Goal: Task Accomplishment & Management: Manage account settings

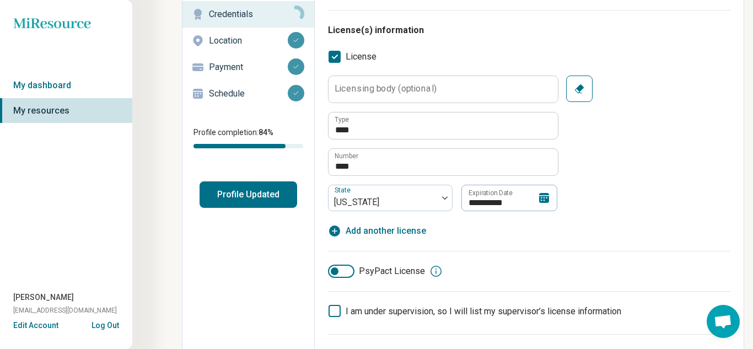
scroll to position [120, 0]
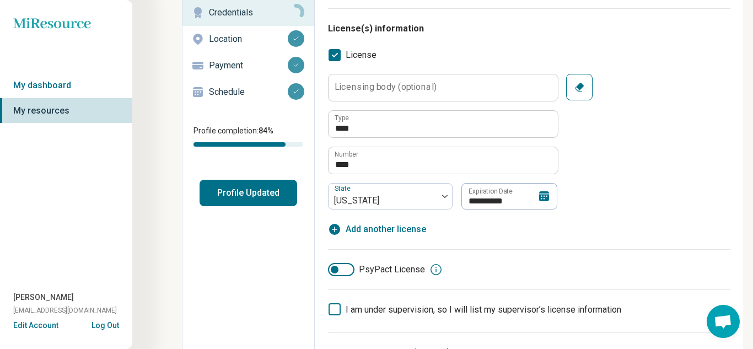
click at [541, 199] on icon at bounding box center [544, 196] width 13 height 13
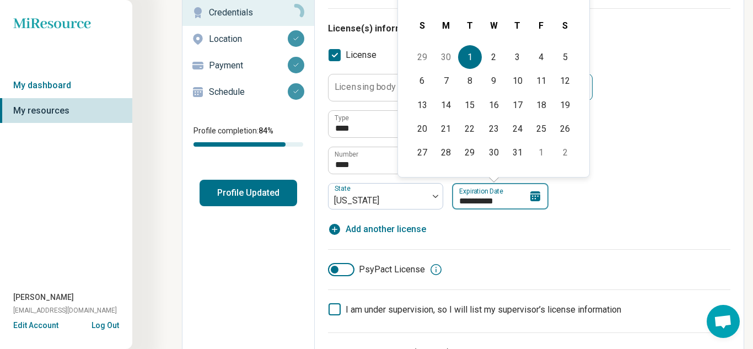
click at [503, 197] on input "**********" at bounding box center [500, 196] width 97 height 26
click at [482, 199] on input "**********" at bounding box center [500, 196] width 97 height 26
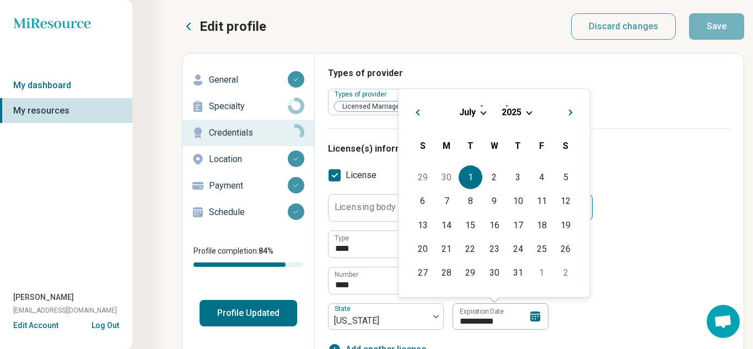
click at [532, 111] on span "Choose Date" at bounding box center [529, 112] width 6 height 6
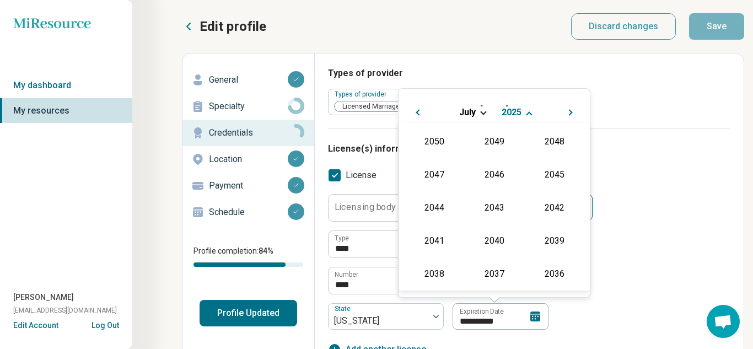
scroll to position [200, 0]
click at [437, 213] on div "2026" at bounding box center [435, 207] width 54 height 20
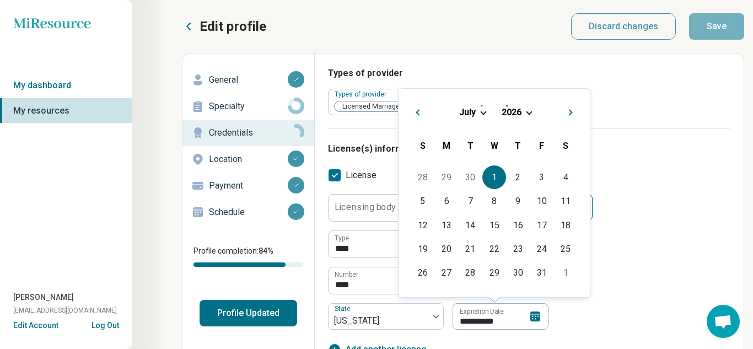
click at [489, 176] on div "1" at bounding box center [495, 177] width 24 height 24
type textarea "*"
type input "**********"
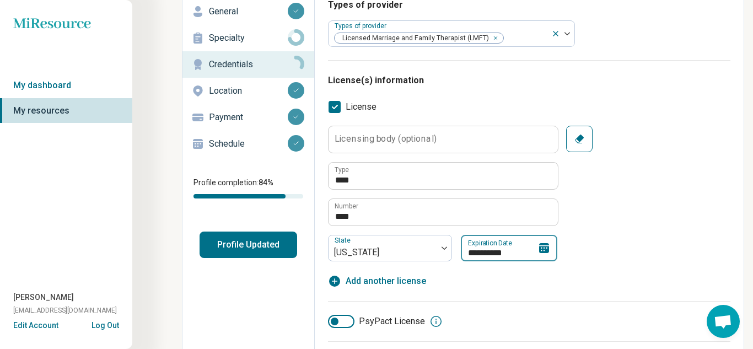
scroll to position [0, 0]
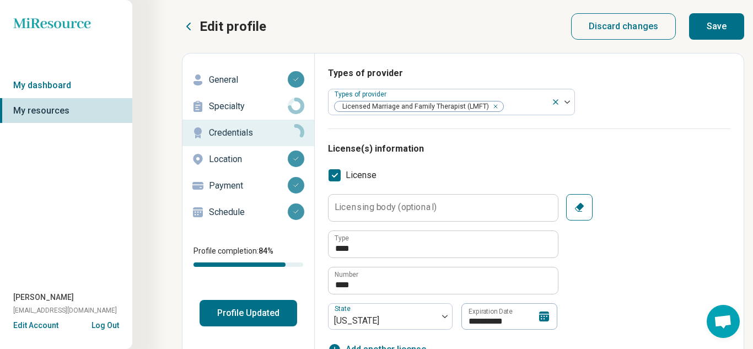
click at [723, 33] on button "Save" at bounding box center [716, 26] width 55 height 26
click at [262, 309] on button "Profile Updated" at bounding box center [249, 313] width 98 height 26
type textarea "*"
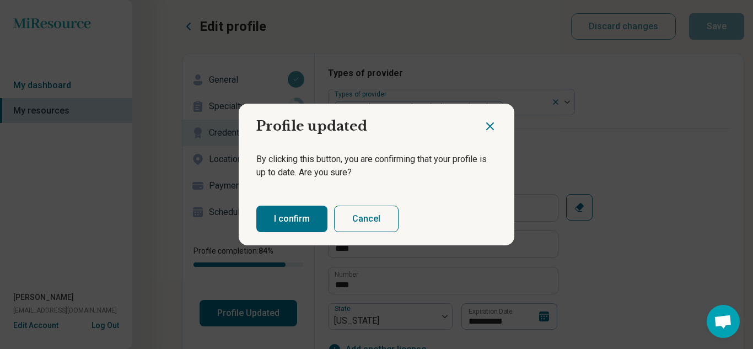
click at [280, 223] on button "I confirm" at bounding box center [291, 219] width 71 height 26
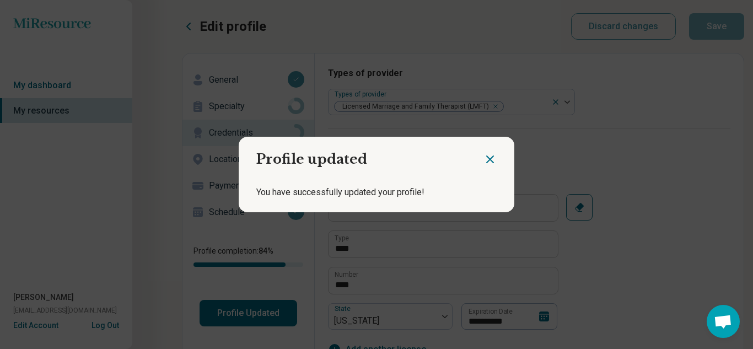
click at [493, 160] on icon "Close dialog" at bounding box center [490, 159] width 13 height 13
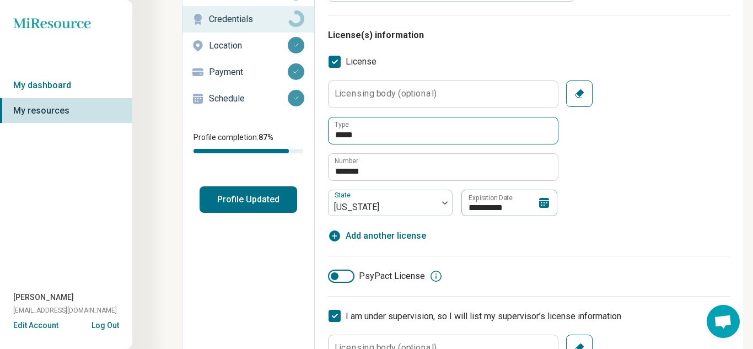
scroll to position [124, 0]
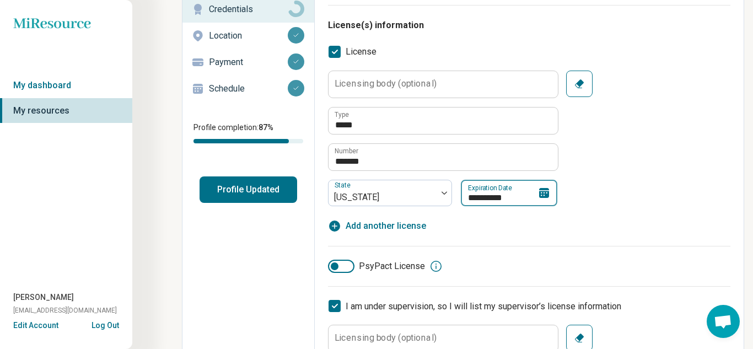
click at [553, 195] on input "**********" at bounding box center [509, 193] width 97 height 26
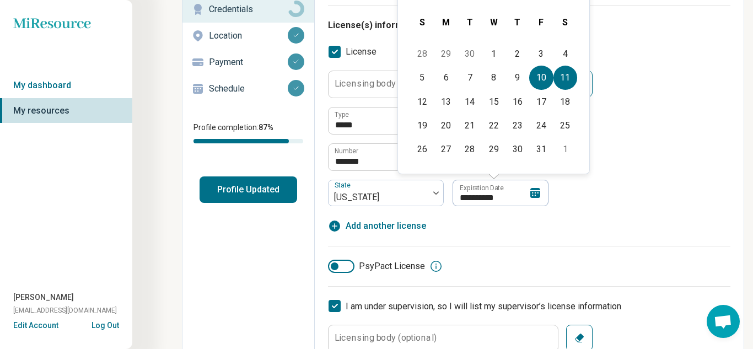
click at [554, 88] on div "11" at bounding box center [566, 78] width 24 height 24
type textarea "*"
type input "**********"
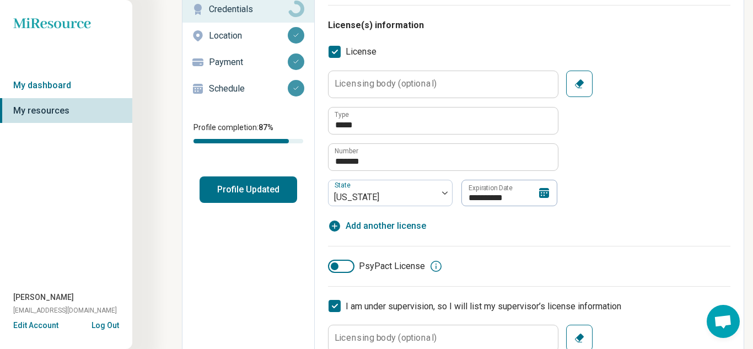
click at [573, 172] on div "**********" at bounding box center [529, 139] width 403 height 136
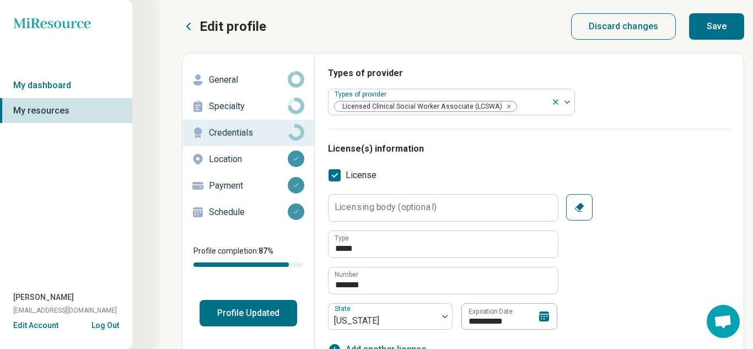
click at [720, 33] on button "Save" at bounding box center [716, 26] width 55 height 26
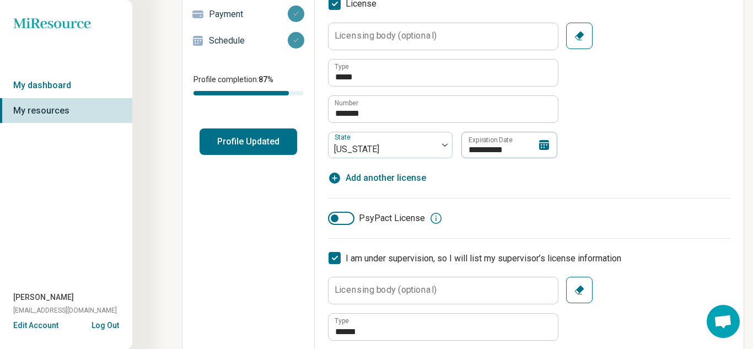
scroll to position [173, 0]
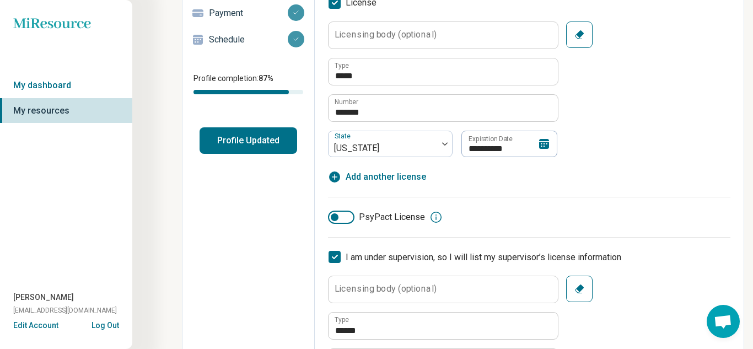
click at [266, 147] on button "Profile Updated" at bounding box center [249, 140] width 98 height 26
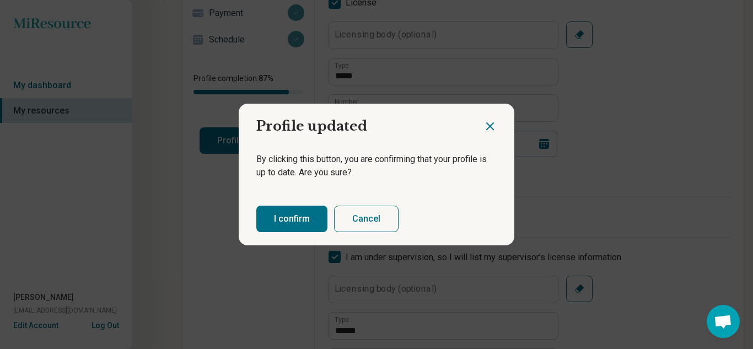
type textarea "*"
click at [283, 213] on button "I confirm" at bounding box center [291, 219] width 71 height 26
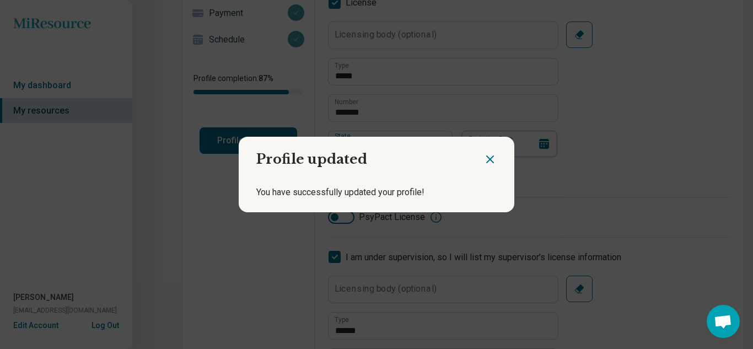
click at [490, 159] on icon "Close dialog" at bounding box center [490, 159] width 7 height 7
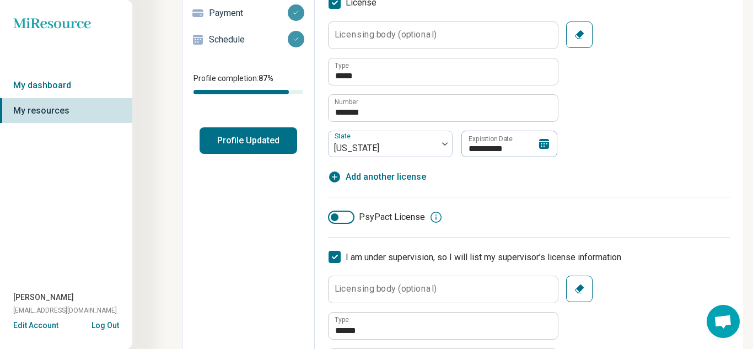
click at [256, 140] on button "Profile Updated" at bounding box center [249, 140] width 98 height 26
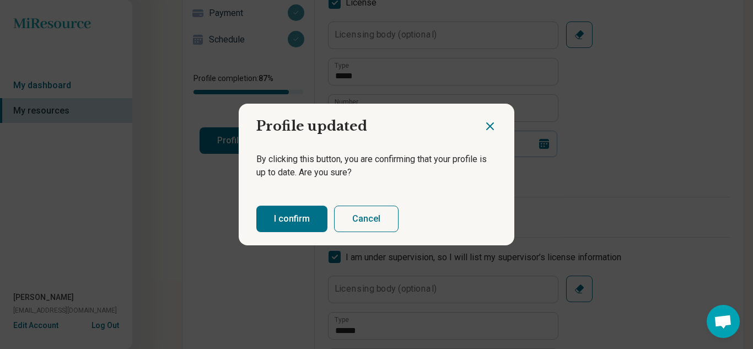
click at [309, 211] on button "I confirm" at bounding box center [291, 219] width 71 height 26
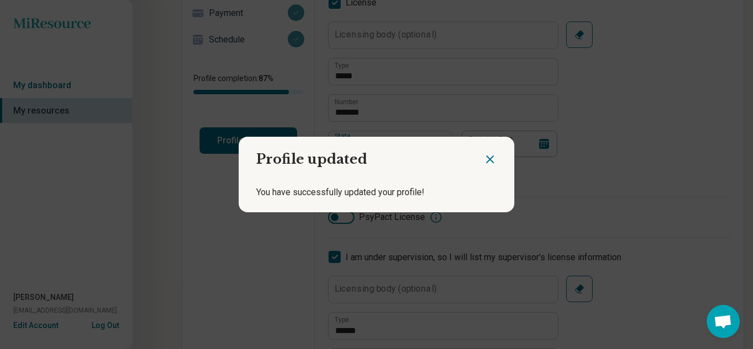
click at [488, 157] on icon "Close dialog" at bounding box center [490, 159] width 7 height 7
